Goal: Task Accomplishment & Management: Manage account settings

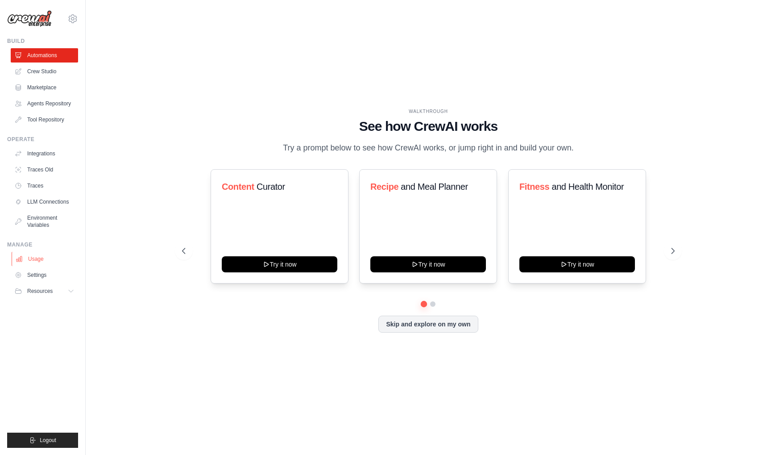
click at [43, 258] on link "Usage" at bounding box center [45, 259] width 67 height 14
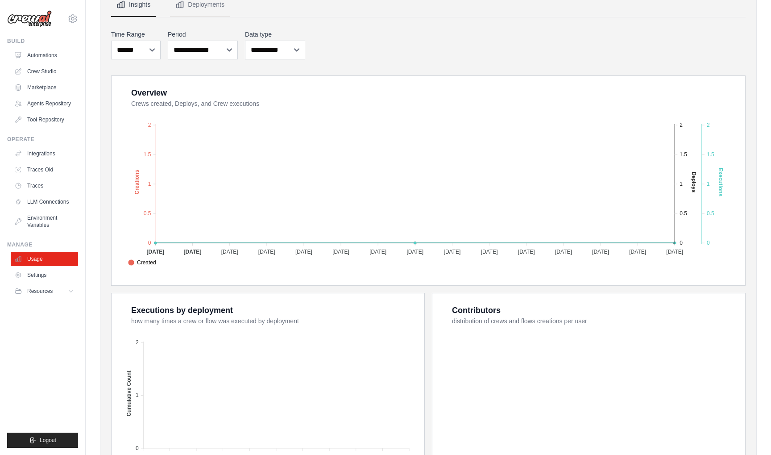
scroll to position [91, 0]
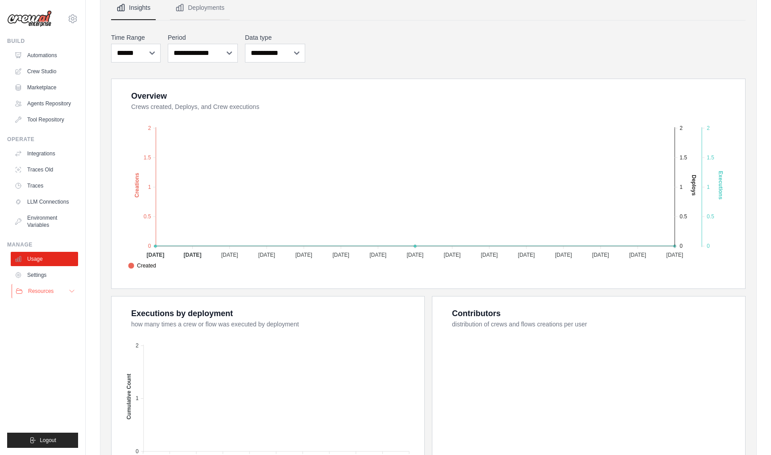
click at [45, 292] on span "Resources" at bounding box center [40, 291] width 25 height 7
click at [47, 275] on link "Settings" at bounding box center [45, 275] width 67 height 14
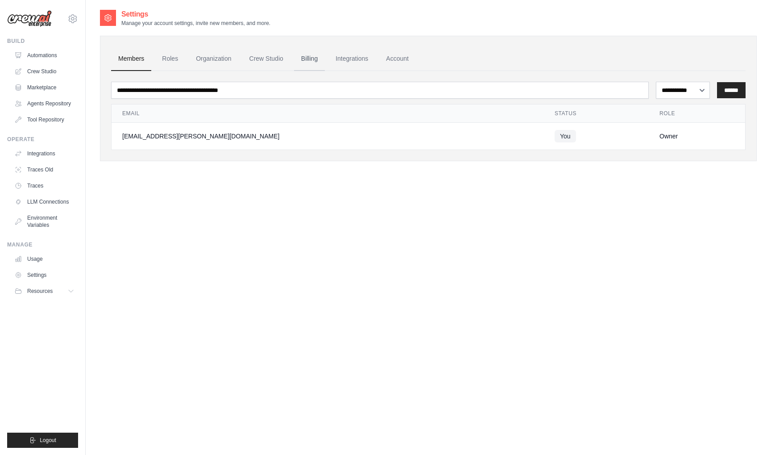
click at [312, 62] on link "Billing" at bounding box center [309, 59] width 31 height 24
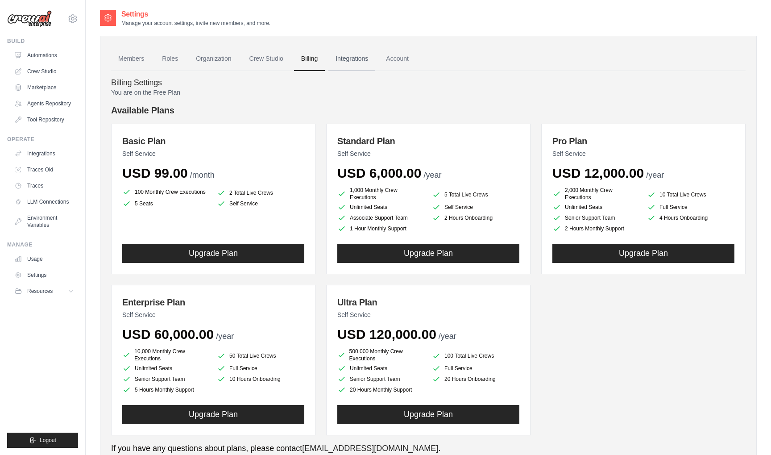
click at [355, 59] on link "Integrations" at bounding box center [352, 59] width 47 height 24
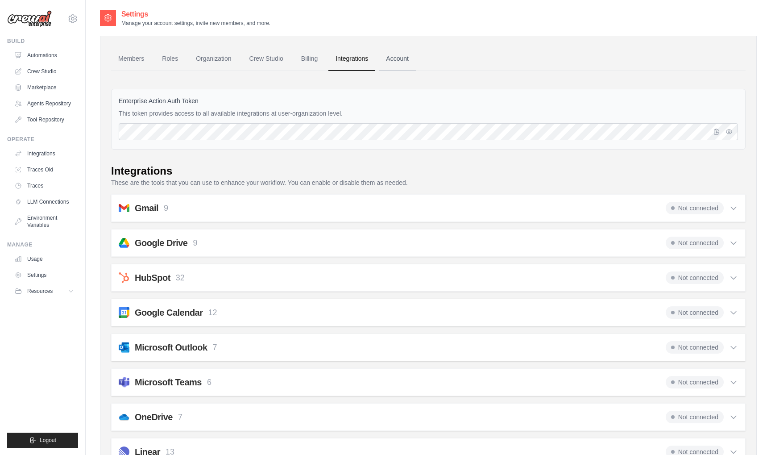
click at [398, 65] on link "Account" at bounding box center [397, 59] width 37 height 24
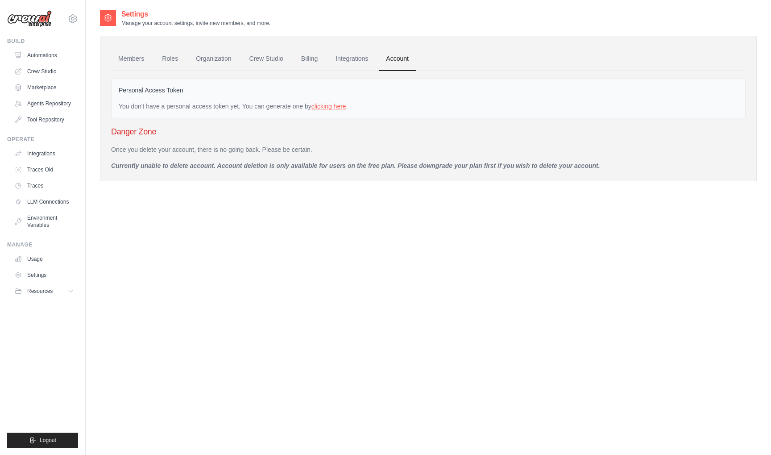
click at [326, 106] on link "clicking here" at bounding box center [329, 106] width 35 height 7
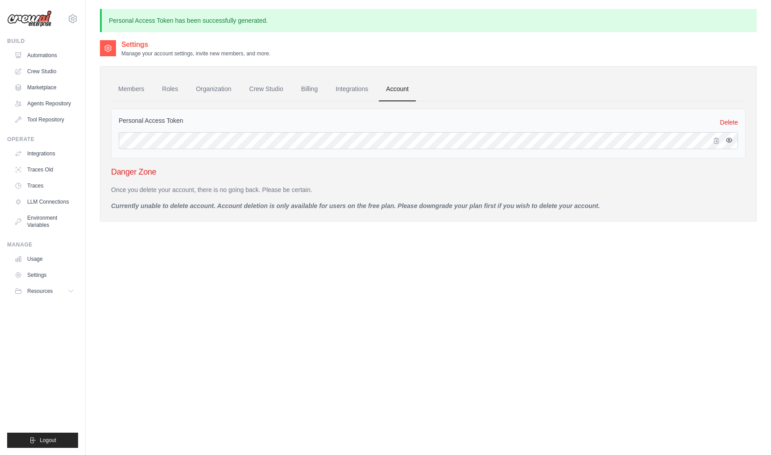
click at [731, 142] on button "button" at bounding box center [729, 140] width 11 height 11
click at [716, 142] on button "button" at bounding box center [717, 140] width 11 height 11
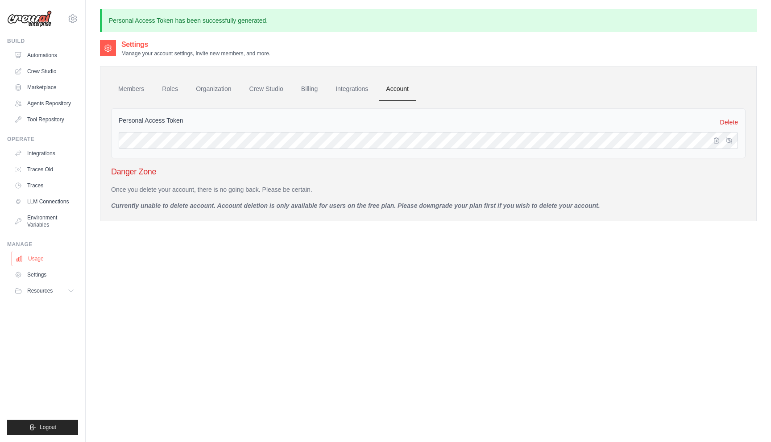
click at [36, 253] on link "Usage" at bounding box center [45, 259] width 67 height 14
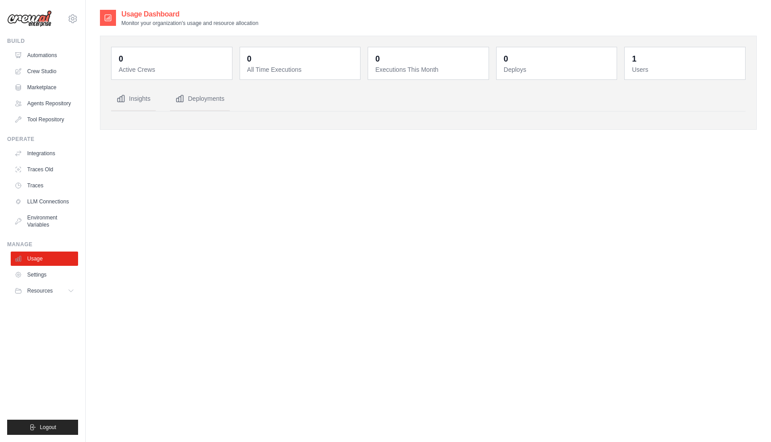
click at [43, 21] on img at bounding box center [29, 18] width 45 height 17
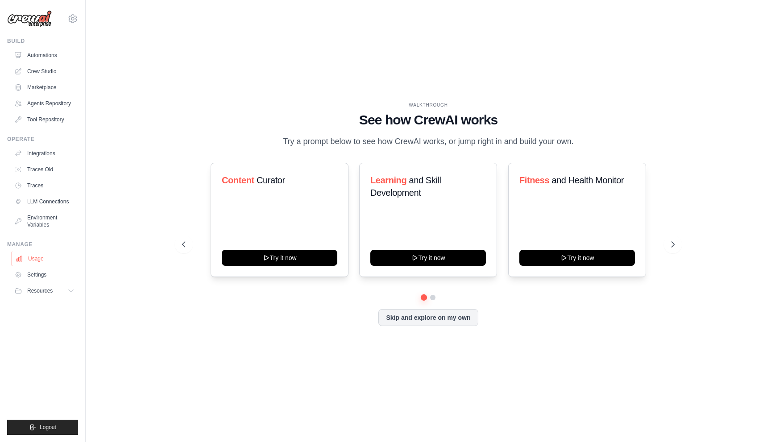
click at [48, 260] on link "Usage" at bounding box center [45, 259] width 67 height 14
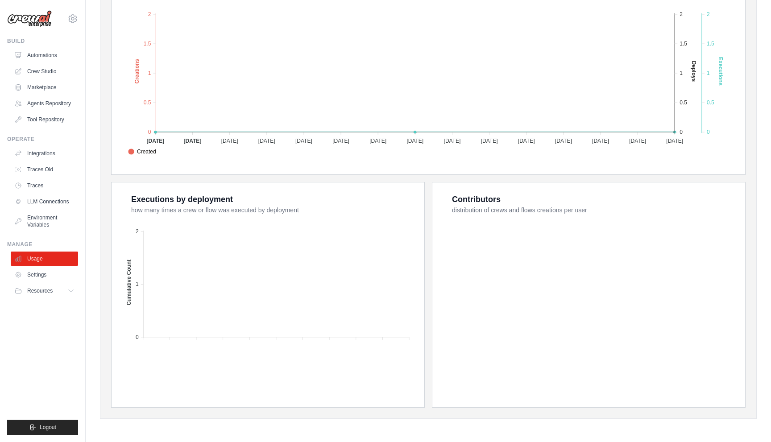
scroll to position [205, 0]
